Goal: Transaction & Acquisition: Purchase product/service

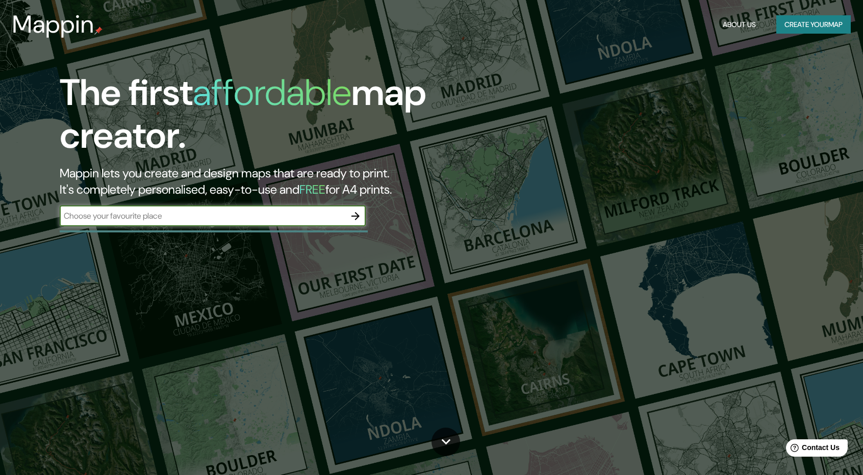
click at [225, 215] on input "text" at bounding box center [203, 216] width 286 height 12
type input "famailla tucuman"
click at [354, 208] on button "button" at bounding box center [355, 216] width 20 height 20
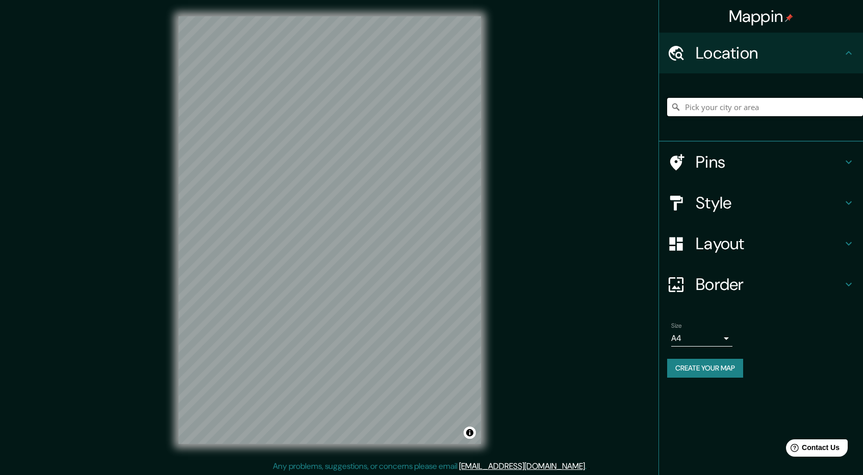
click at [758, 104] on input "Pick your city or area" at bounding box center [765, 107] width 196 height 18
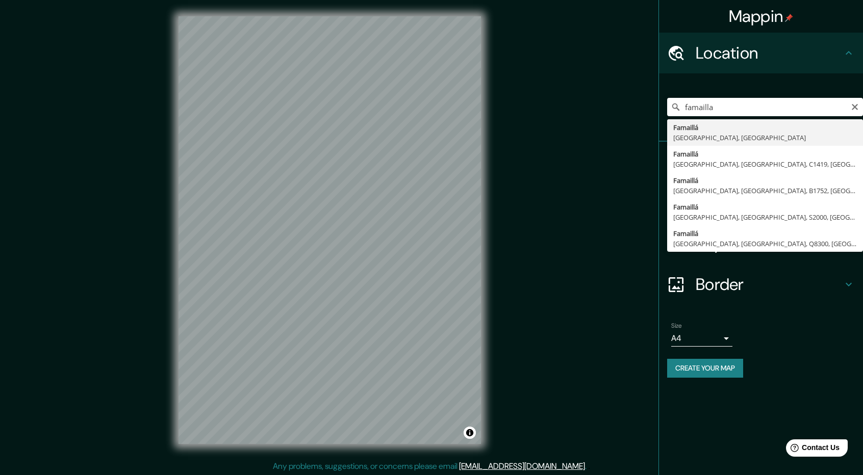
type input "Famaillá, [GEOGRAPHIC_DATA], [GEOGRAPHIC_DATA]"
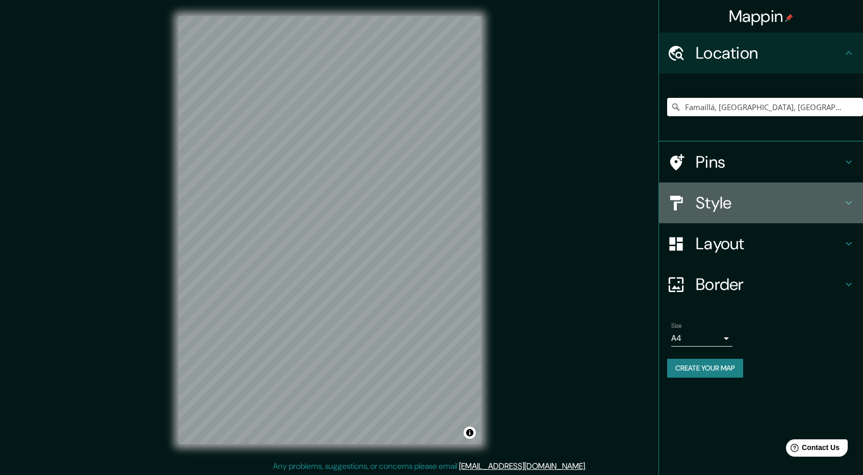
click at [856, 202] on div "Style" at bounding box center [761, 203] width 204 height 41
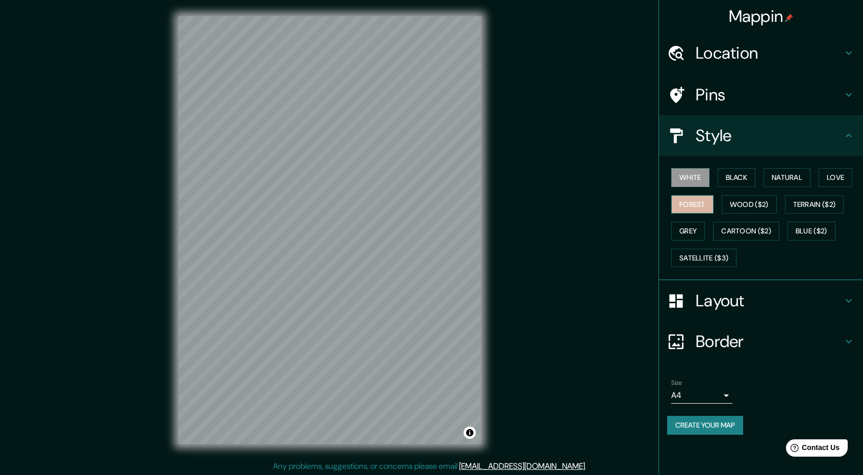
click at [697, 206] on button "Forest" at bounding box center [692, 204] width 42 height 19
click at [831, 50] on h4 "Location" at bounding box center [769, 53] width 147 height 20
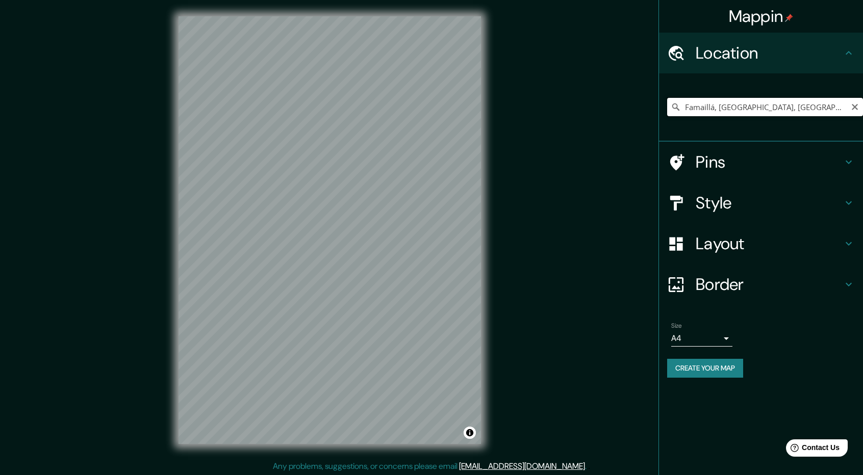
click at [807, 109] on input "Famaillá, [GEOGRAPHIC_DATA], [GEOGRAPHIC_DATA]" at bounding box center [765, 107] width 196 height 18
click at [790, 162] on h4 "Pins" at bounding box center [769, 162] width 147 height 20
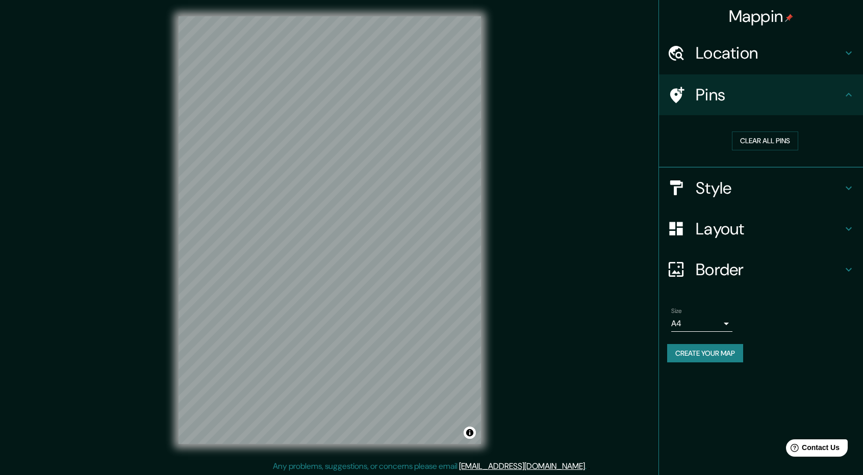
click at [790, 183] on h4 "Style" at bounding box center [769, 188] width 147 height 20
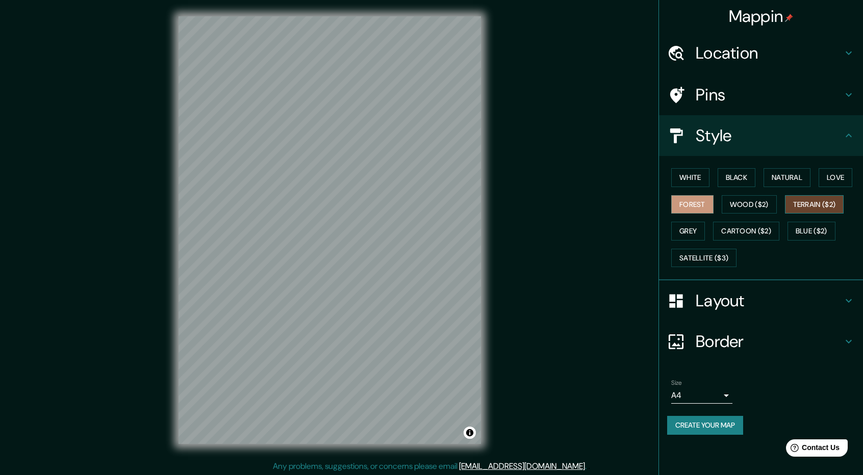
click at [810, 207] on button "Terrain ($2)" at bounding box center [814, 204] width 59 height 19
click at [690, 235] on button "Grey" at bounding box center [688, 231] width 34 height 19
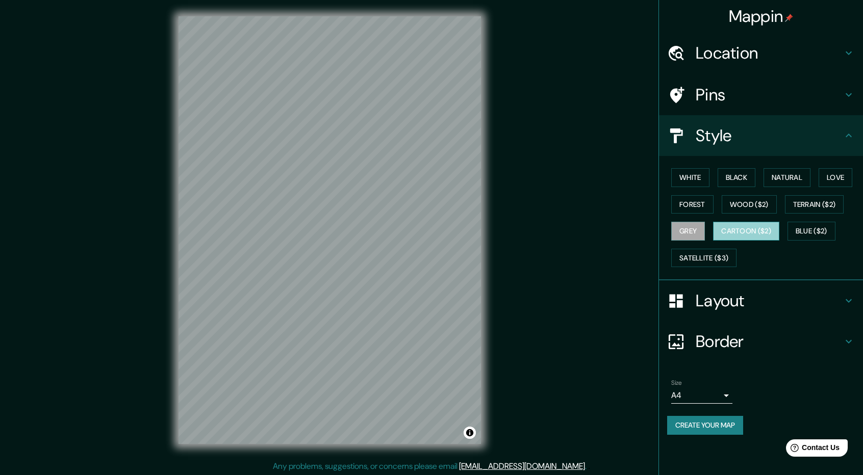
click at [750, 229] on button "Cartoon ($2)" at bounding box center [746, 231] width 66 height 19
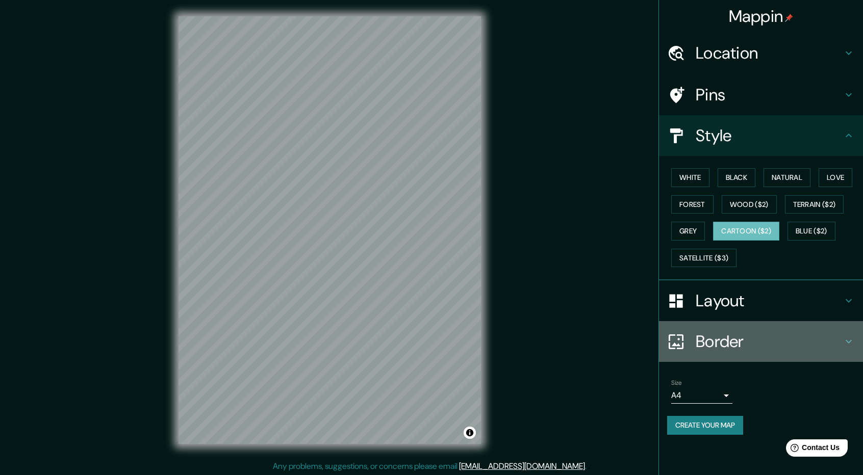
click at [731, 346] on h4 "Border" at bounding box center [769, 341] width 147 height 20
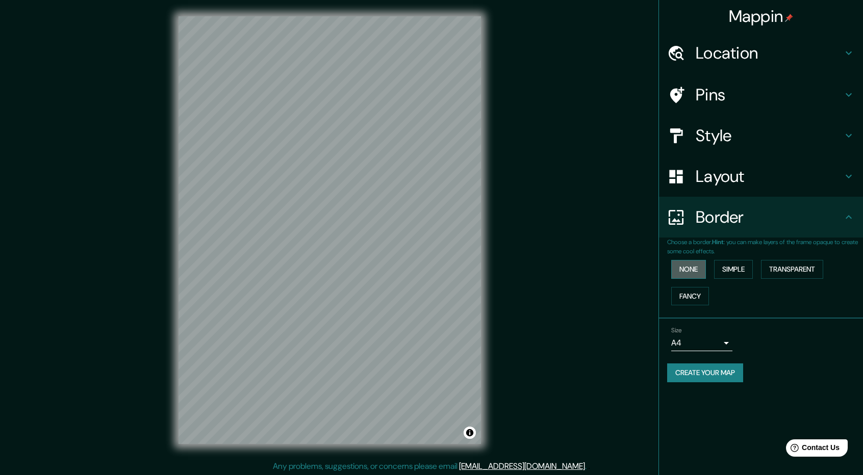
click at [692, 270] on button "None" at bounding box center [688, 269] width 35 height 19
click at [722, 268] on button "Simple" at bounding box center [733, 269] width 39 height 19
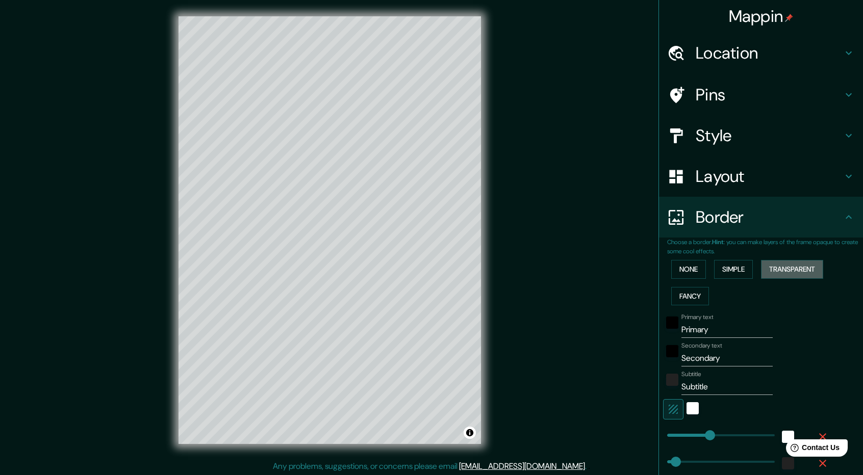
drag, startPoint x: 786, startPoint y: 271, endPoint x: 767, endPoint y: 290, distance: 27.0
click at [786, 271] on button "Transparent" at bounding box center [792, 269] width 62 height 19
click at [700, 293] on button "Fancy" at bounding box center [690, 296] width 38 height 19
click at [686, 269] on button "None" at bounding box center [688, 269] width 35 height 19
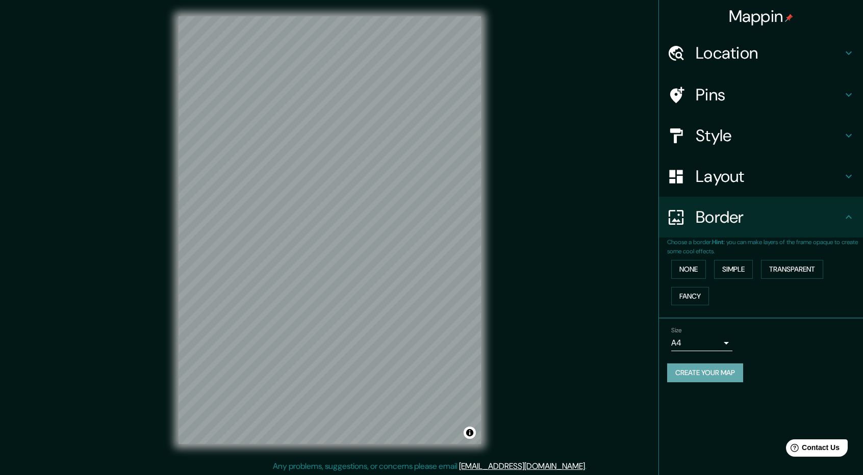
click at [735, 374] on button "Create your map" at bounding box center [705, 373] width 76 height 19
click at [804, 179] on h4 "Layout" at bounding box center [769, 176] width 147 height 20
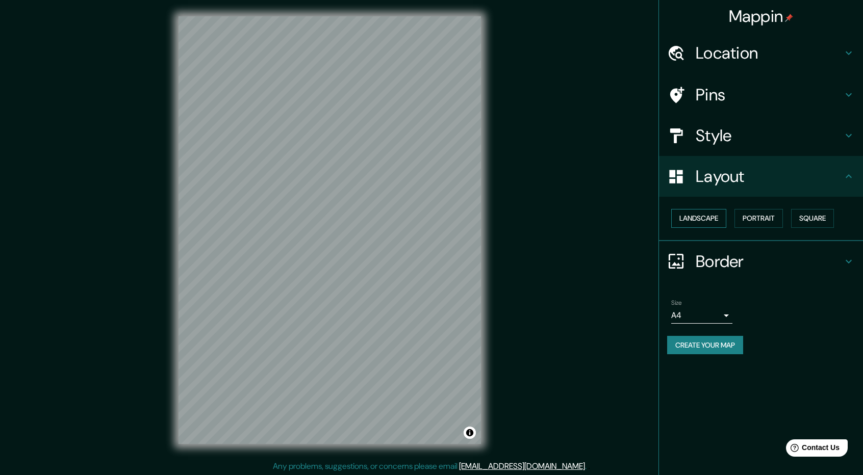
click at [716, 215] on button "Landscape" at bounding box center [698, 218] width 55 height 19
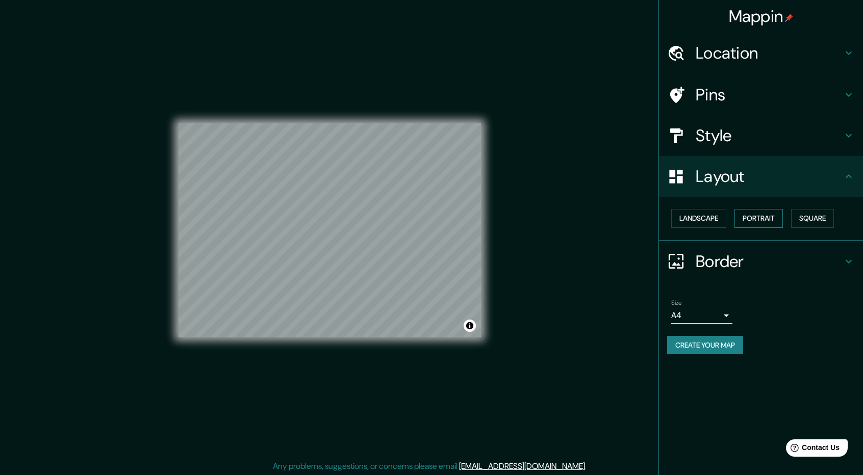
click at [769, 220] on button "Portrait" at bounding box center [758, 218] width 48 height 19
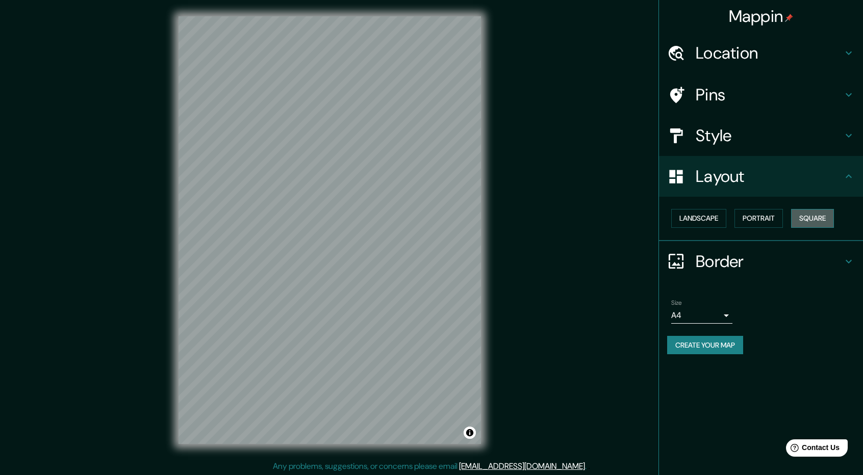
click at [805, 213] on button "Square" at bounding box center [812, 218] width 43 height 19
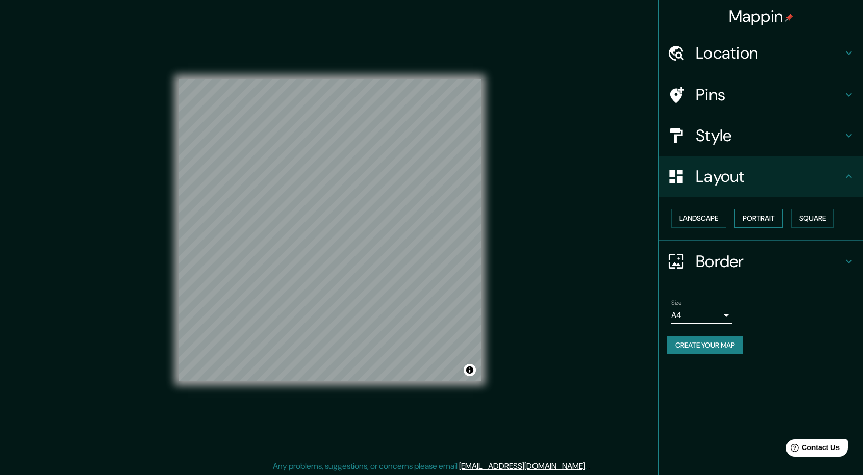
click at [755, 220] on button "Portrait" at bounding box center [758, 218] width 48 height 19
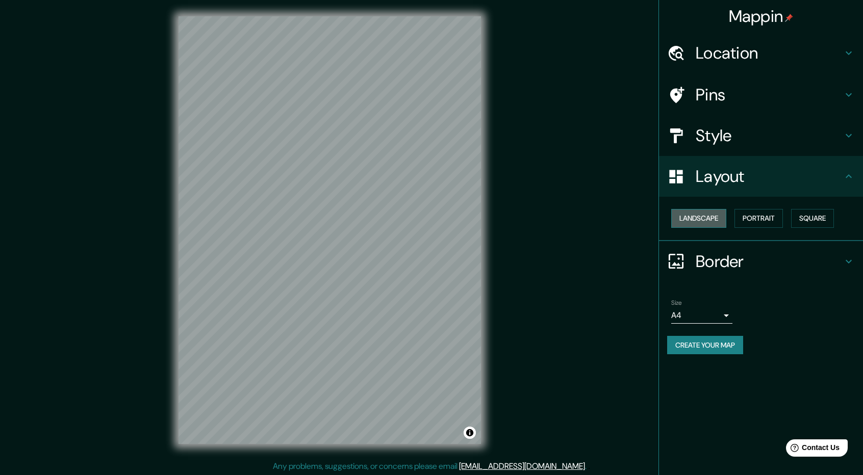
click at [704, 220] on button "Landscape" at bounding box center [698, 218] width 55 height 19
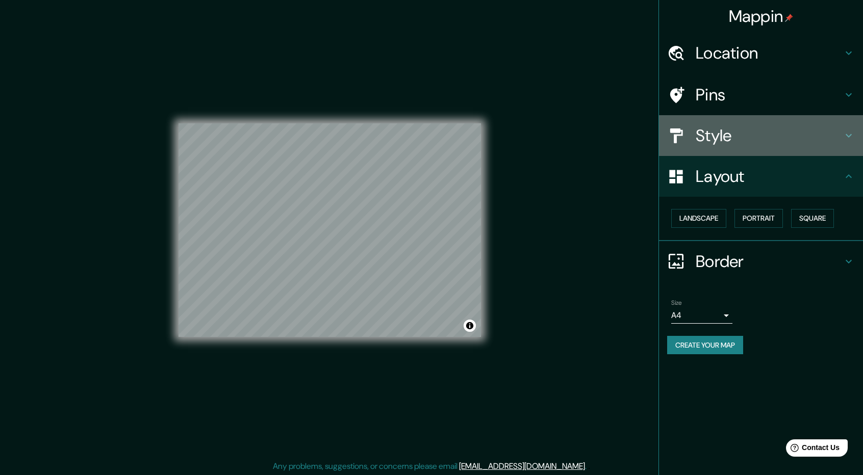
click at [692, 137] on div at bounding box center [681, 136] width 29 height 18
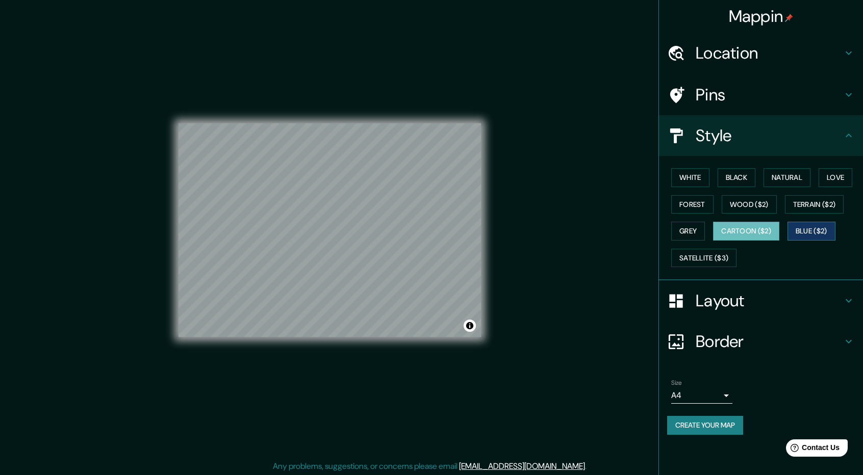
click at [794, 229] on button "Blue ($2)" at bounding box center [811, 231] width 48 height 19
click at [705, 253] on button "Satellite ($3)" at bounding box center [703, 258] width 65 height 19
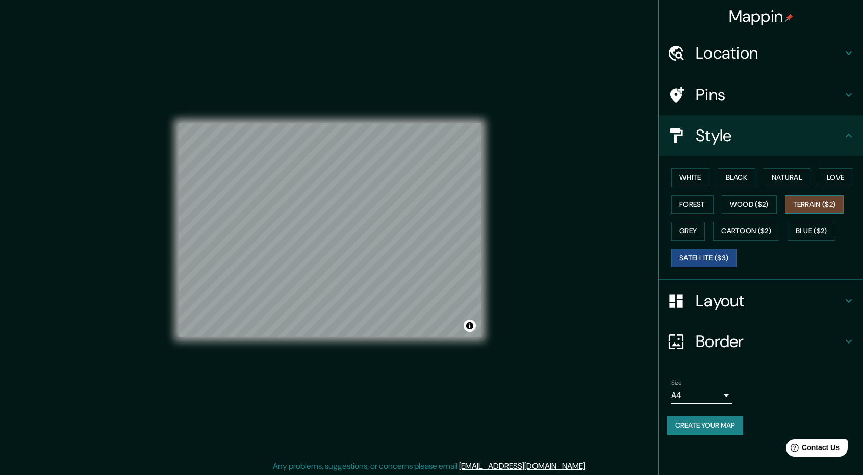
click at [826, 201] on button "Terrain ($2)" at bounding box center [814, 204] width 59 height 19
click at [831, 176] on button "Love" at bounding box center [835, 177] width 34 height 19
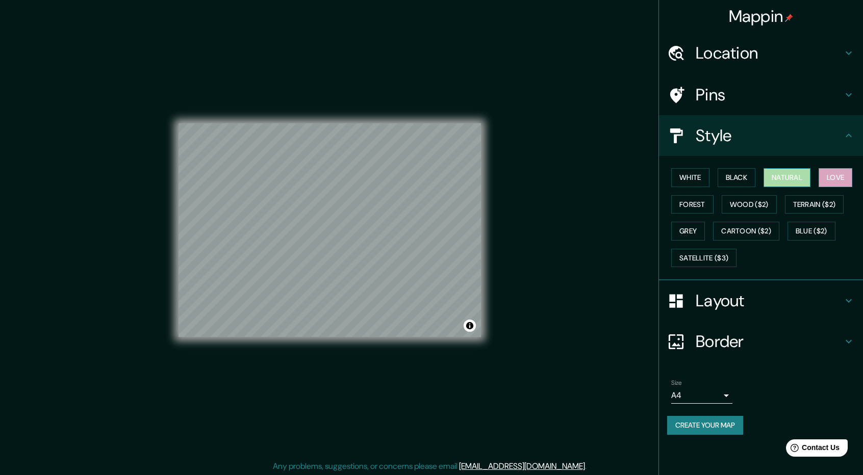
click at [801, 179] on button "Natural" at bounding box center [786, 177] width 47 height 19
click at [751, 178] on button "Black" at bounding box center [736, 177] width 38 height 19
click at [737, 97] on h4 "Pins" at bounding box center [769, 95] width 147 height 20
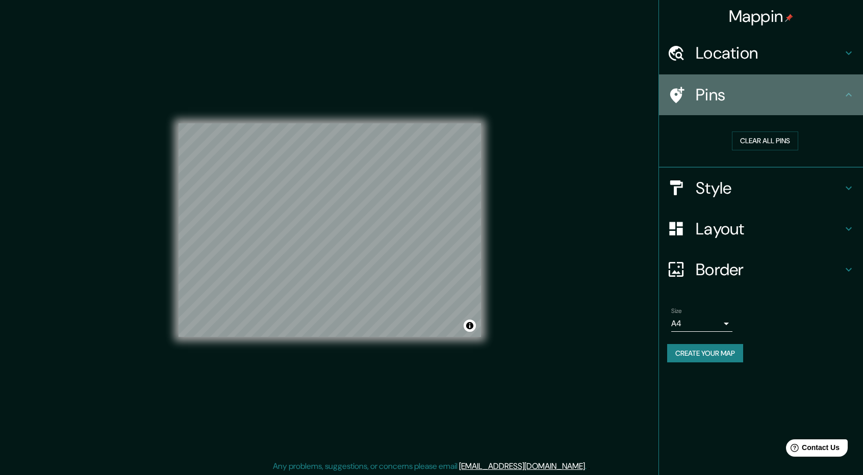
click at [735, 101] on h4 "Pins" at bounding box center [769, 95] width 147 height 20
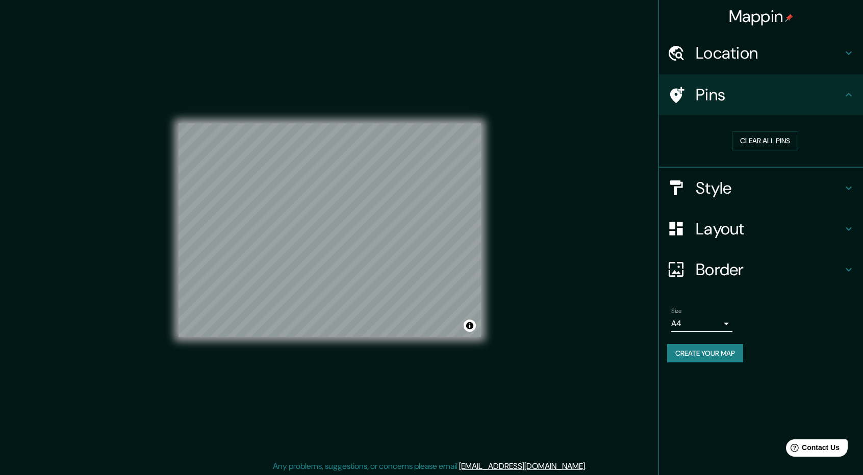
click at [753, 54] on h4 "Location" at bounding box center [769, 53] width 147 height 20
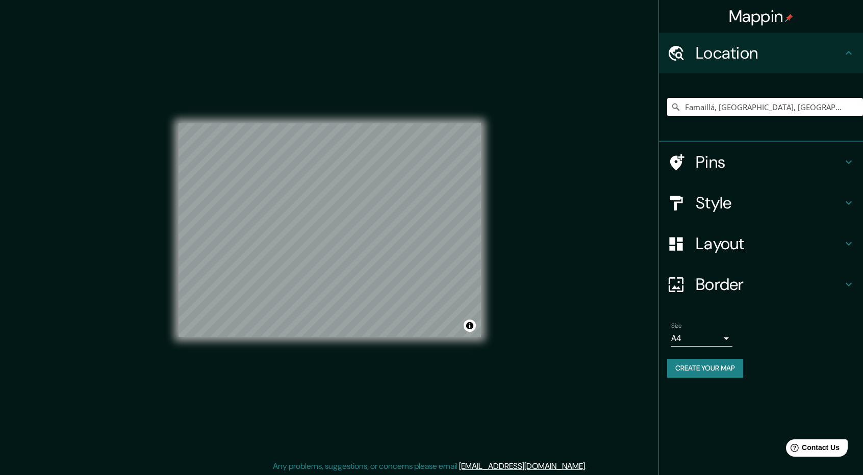
click at [761, 169] on h4 "Pins" at bounding box center [769, 162] width 147 height 20
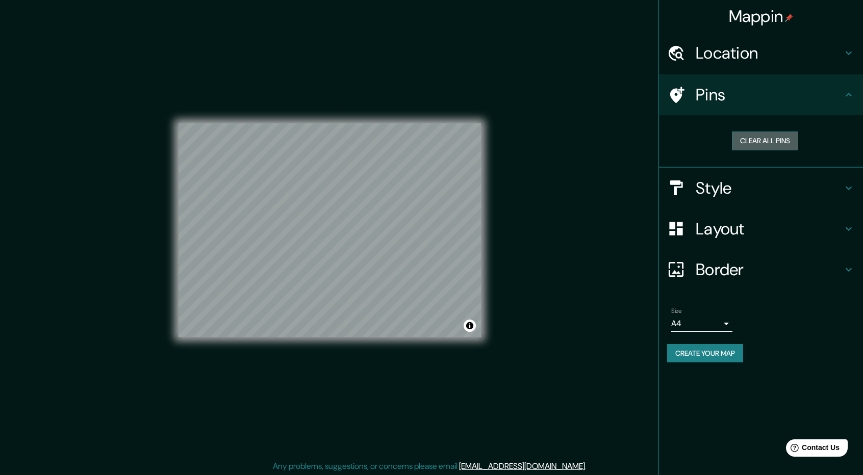
click at [772, 143] on button "Clear all pins" at bounding box center [765, 141] width 66 height 19
click at [741, 137] on button "Clear all pins" at bounding box center [765, 141] width 66 height 19
